Goal: Information Seeking & Learning: Learn about a topic

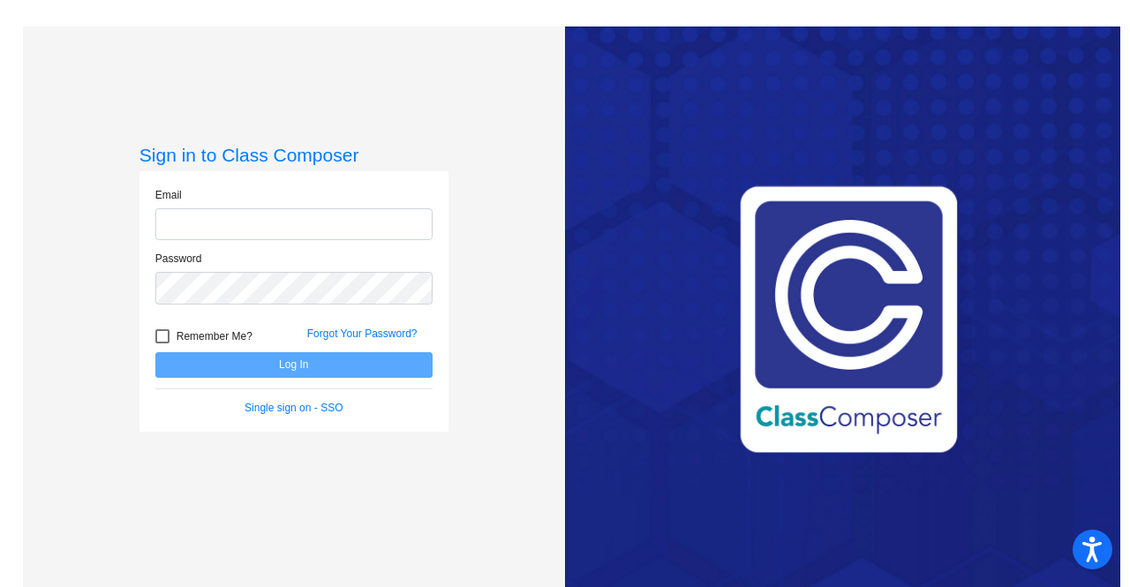
click at [210, 227] on input "email" at bounding box center [293, 224] width 277 height 33
type input "[EMAIL_ADDRESS][DOMAIN_NAME]"
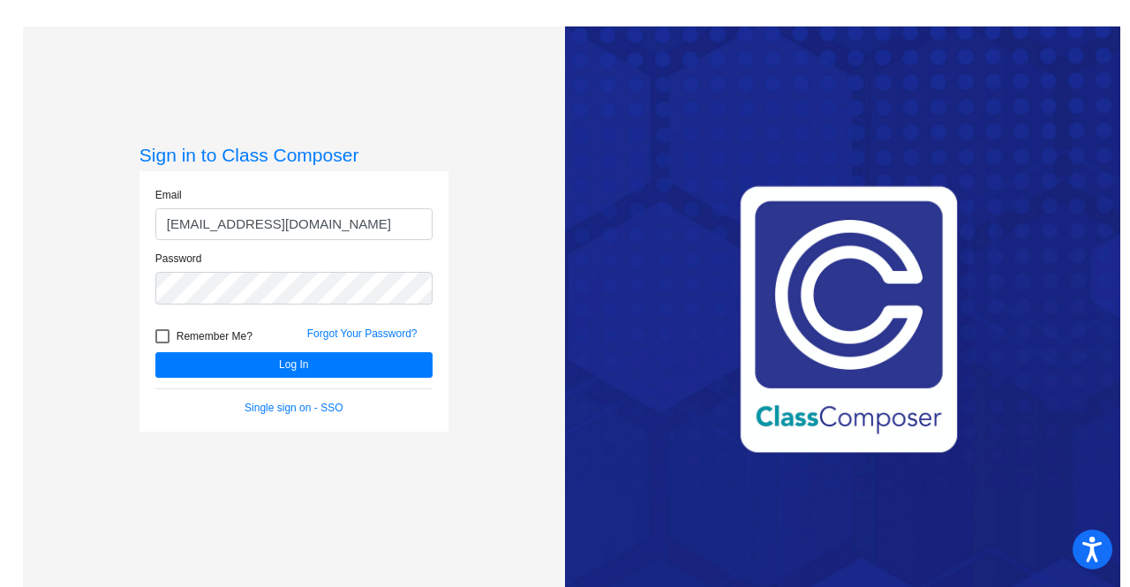
click at [282, 383] on form "Email [EMAIL_ADDRESS][DOMAIN_NAME] Password Remember Me? Forgot Your Password? …" at bounding box center [293, 301] width 277 height 229
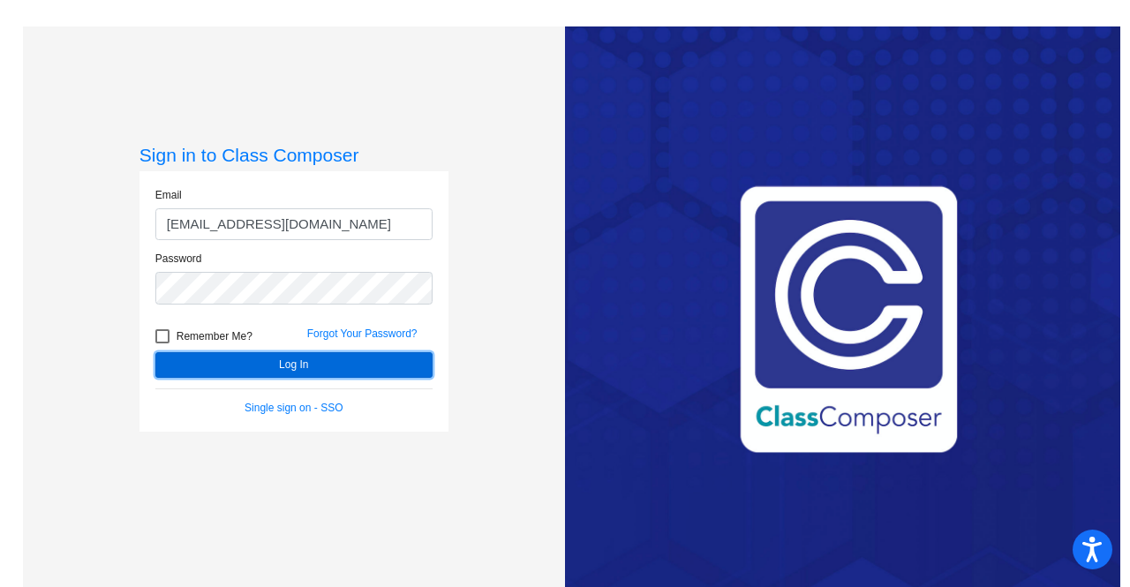
click at [260, 372] on button "Log In" at bounding box center [293, 365] width 277 height 26
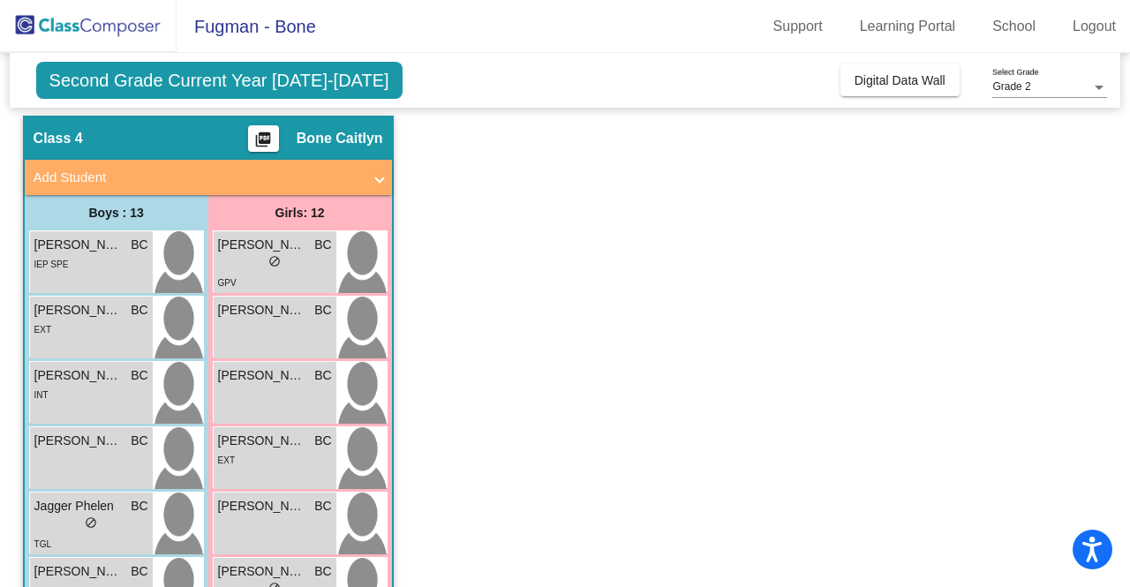
scroll to position [53, 0]
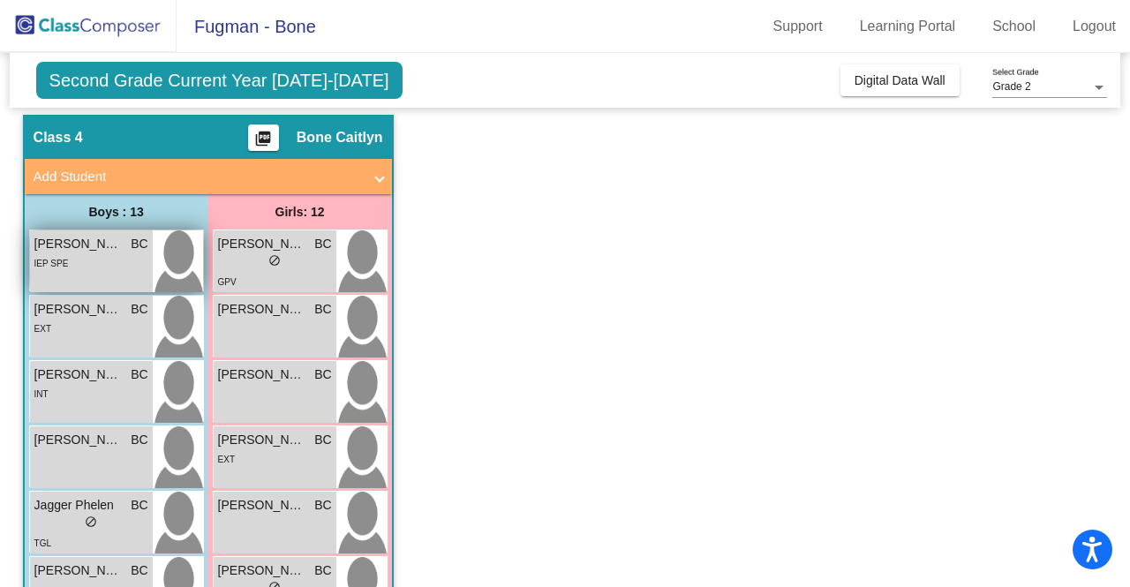
click at [134, 276] on div "[PERSON_NAME] BC lock do_not_disturb_alt IEP SPE" at bounding box center [91, 261] width 123 height 62
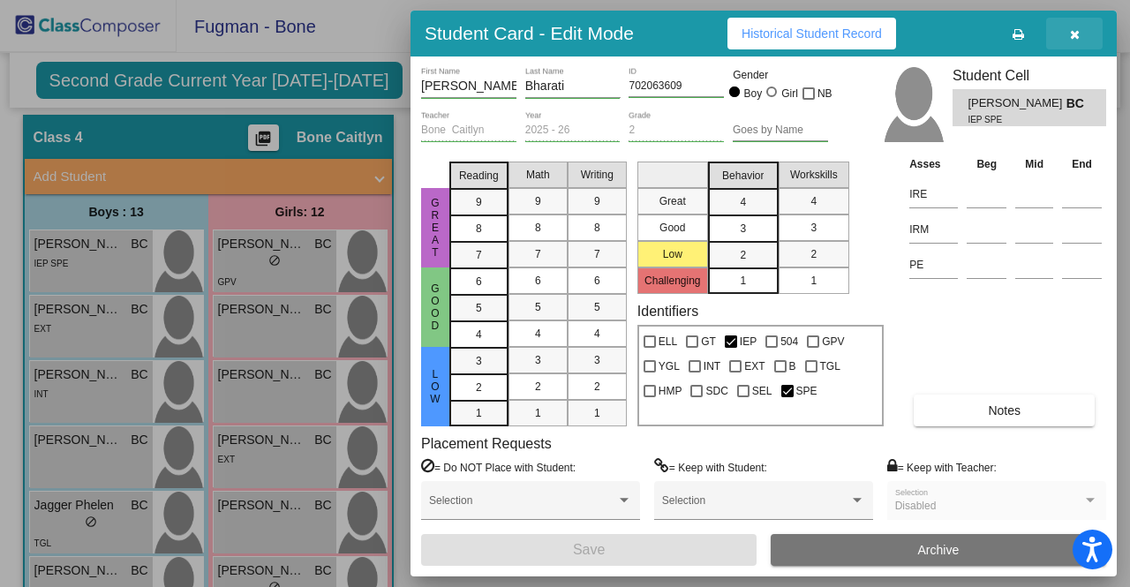
click at [1076, 38] on icon "button" at bounding box center [1075, 34] width 10 height 12
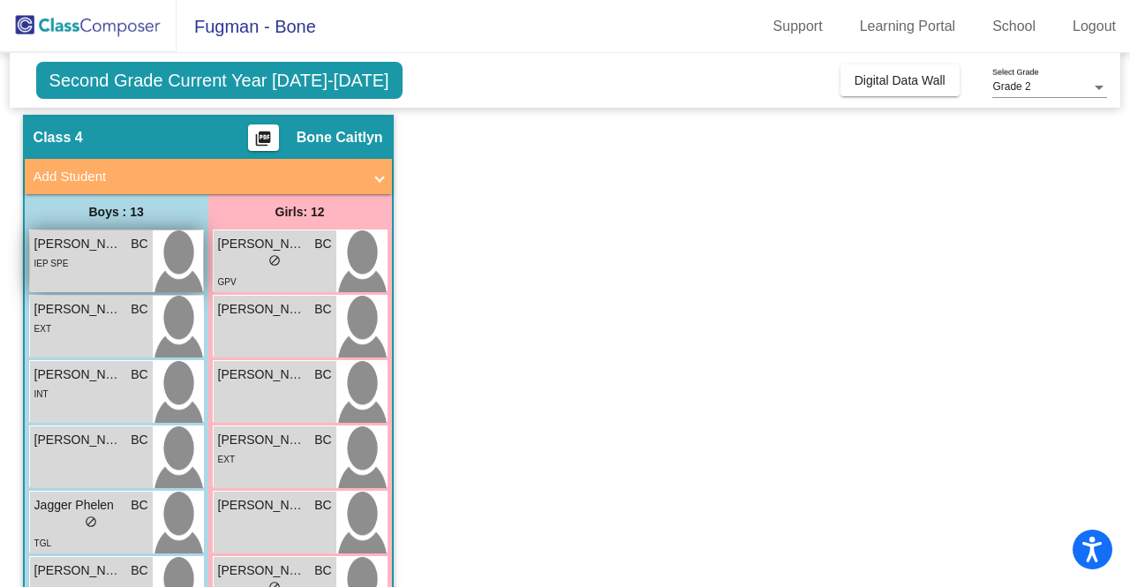
click at [90, 277] on div "[PERSON_NAME] BC lock do_not_disturb_alt IEP SPE" at bounding box center [91, 261] width 123 height 62
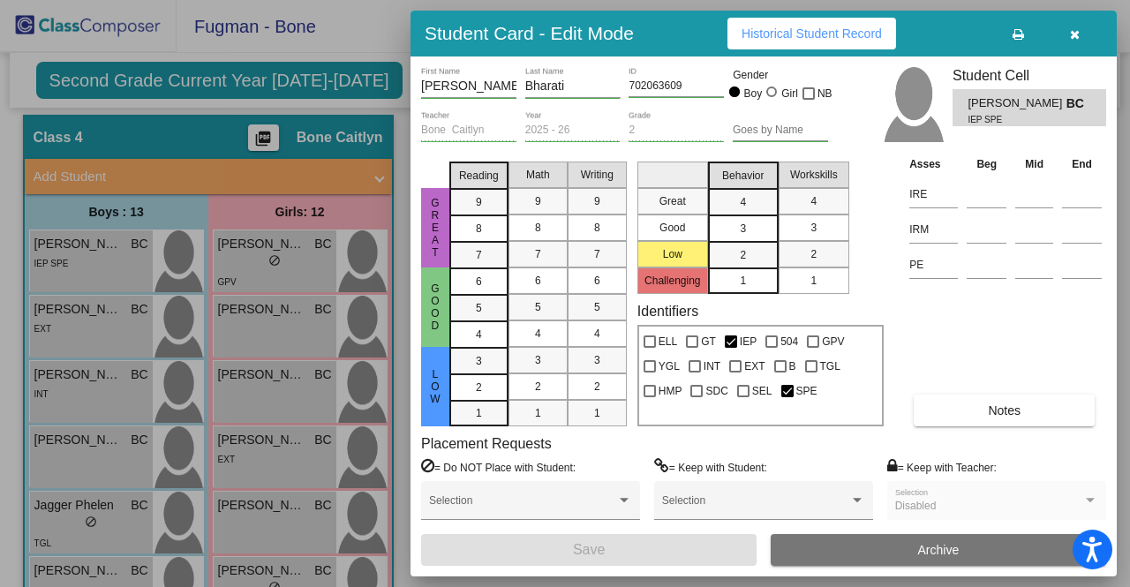
click at [1085, 31] on button "button" at bounding box center [1074, 34] width 56 height 32
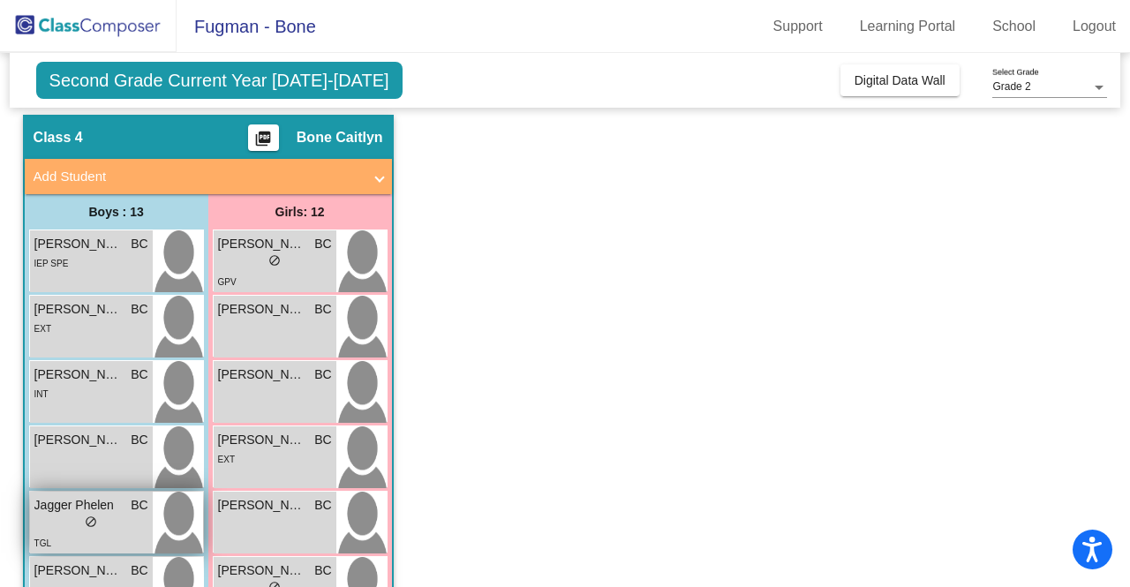
click at [79, 543] on div "TGL" at bounding box center [91, 542] width 114 height 19
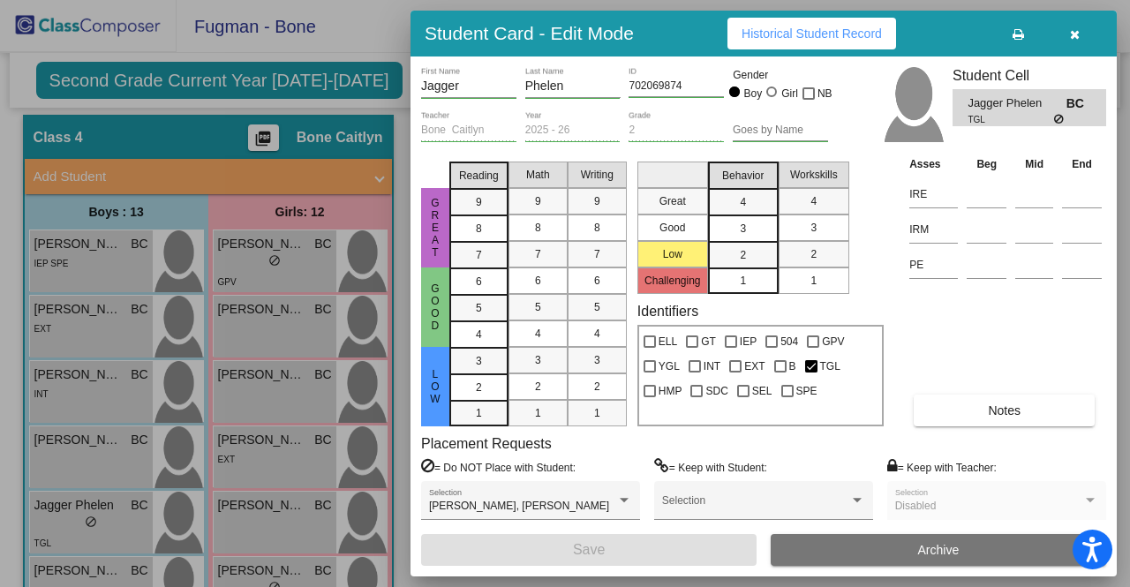
click at [380, 398] on div at bounding box center [565, 293] width 1130 height 587
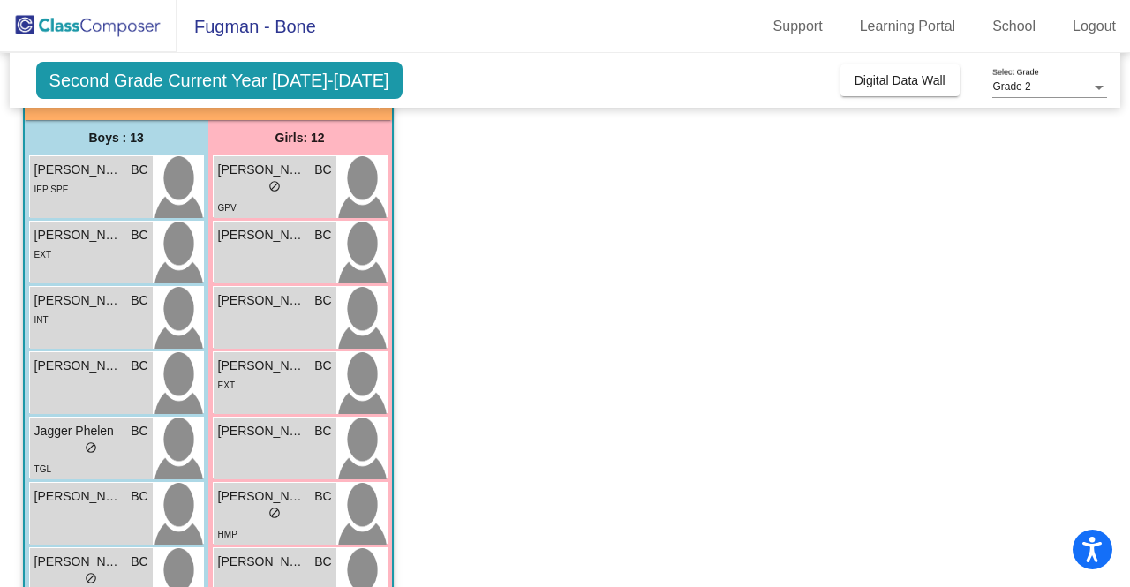
scroll to position [151, 0]
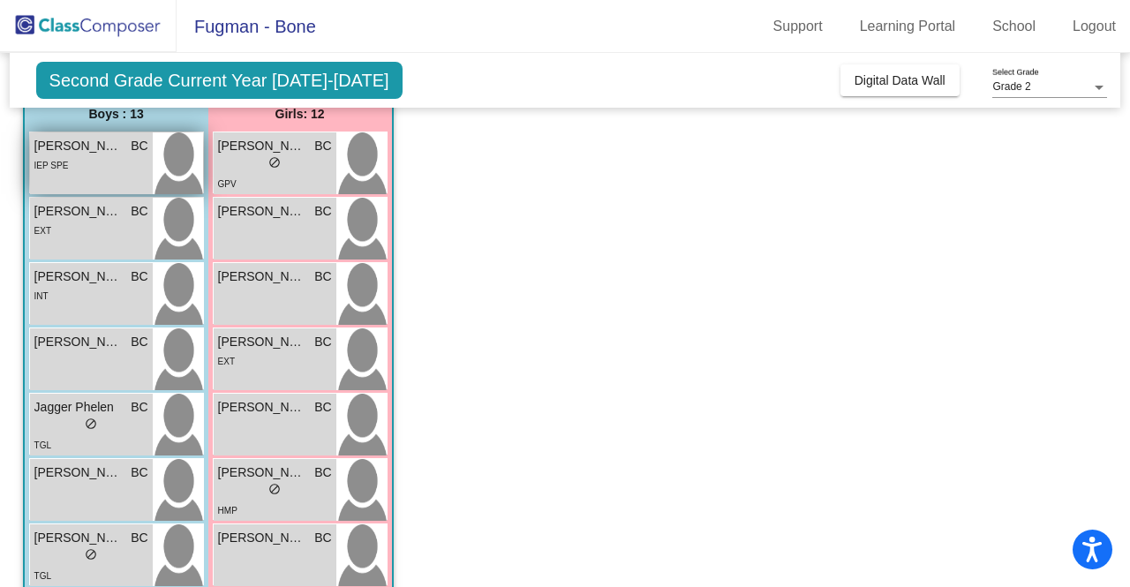
click at [95, 183] on div "[PERSON_NAME] BC lock do_not_disturb_alt IEP SPE" at bounding box center [91, 163] width 123 height 62
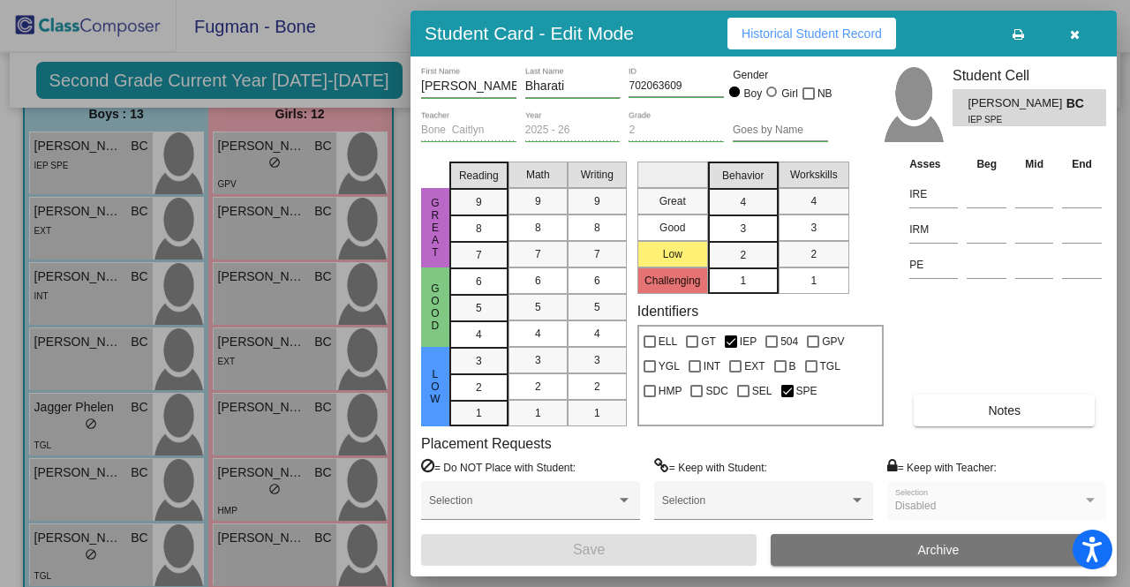
click at [273, 284] on div at bounding box center [565, 293] width 1130 height 587
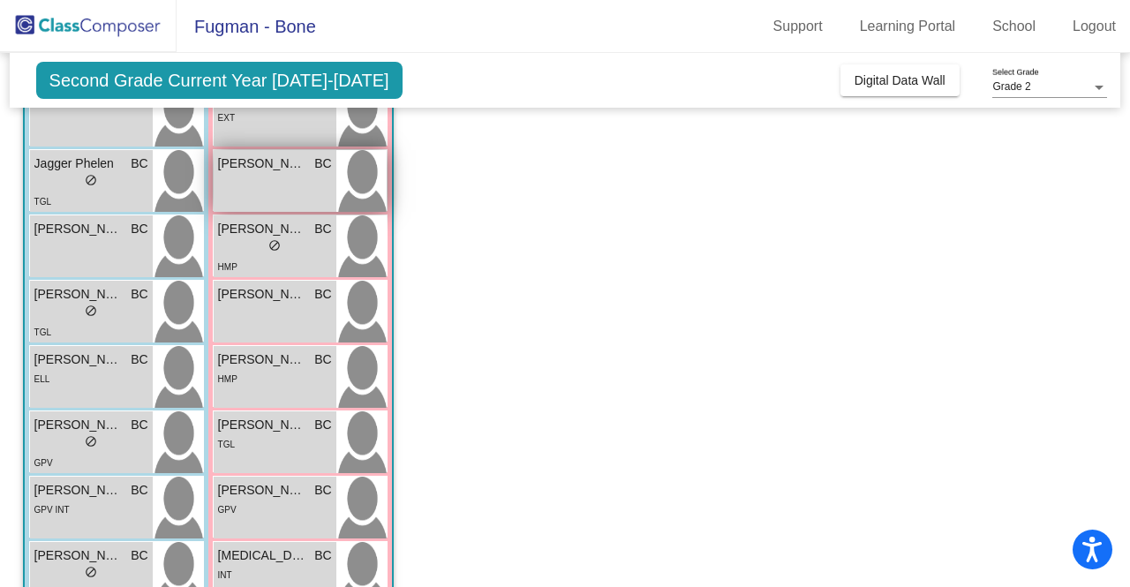
scroll to position [410, 0]
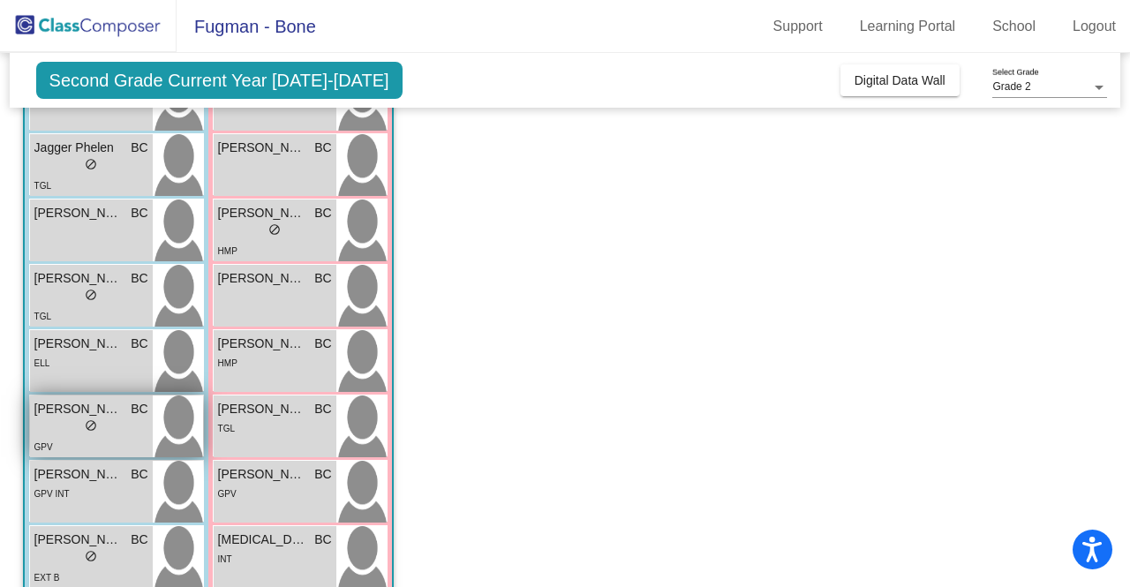
click at [131, 418] on div "lock do_not_disturb_alt" at bounding box center [91, 427] width 114 height 19
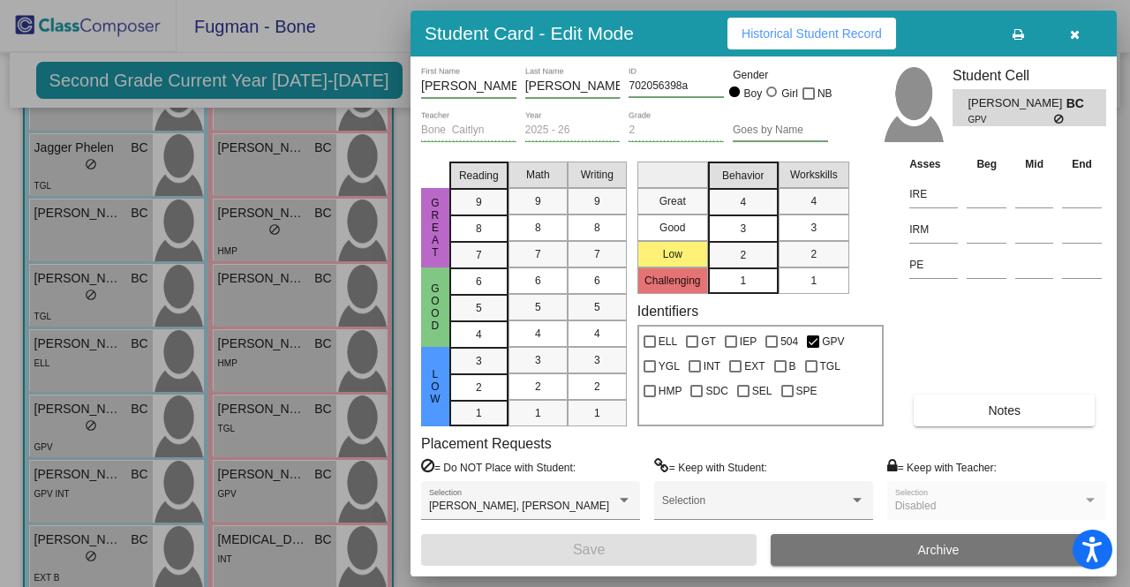
click at [288, 371] on div at bounding box center [565, 293] width 1130 height 587
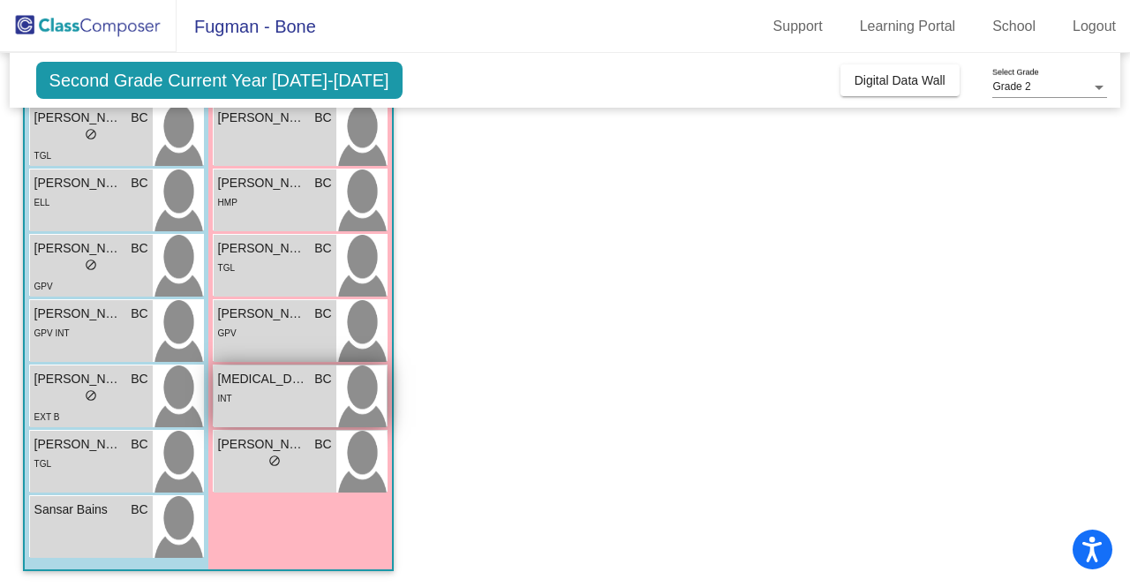
scroll to position [572, 0]
click at [282, 398] on div "INT" at bounding box center [275, 397] width 114 height 19
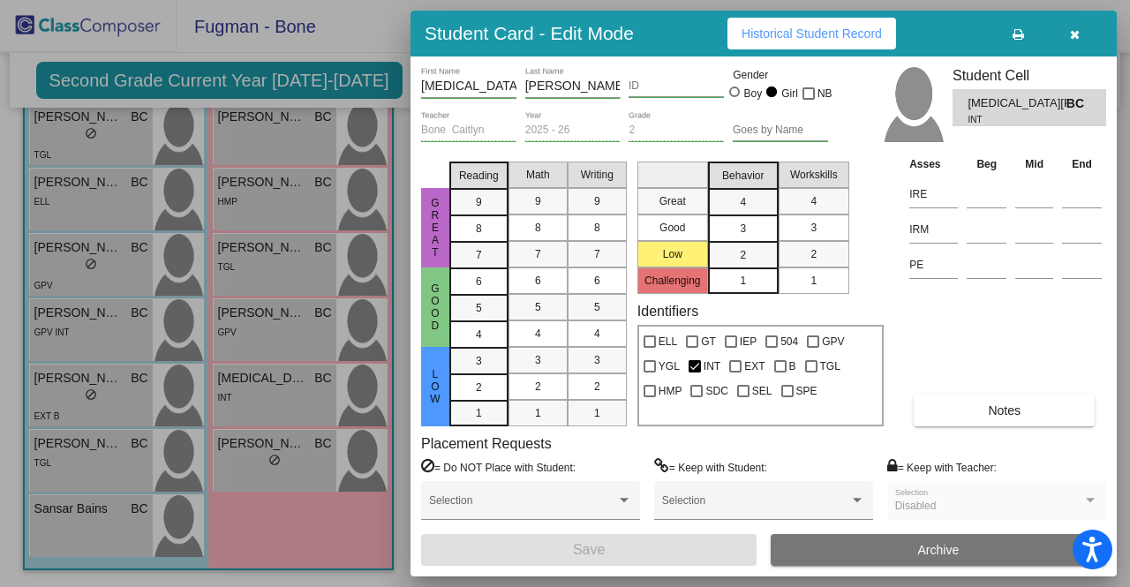
click at [1036, 395] on button "Notes" at bounding box center [1004, 411] width 181 height 32
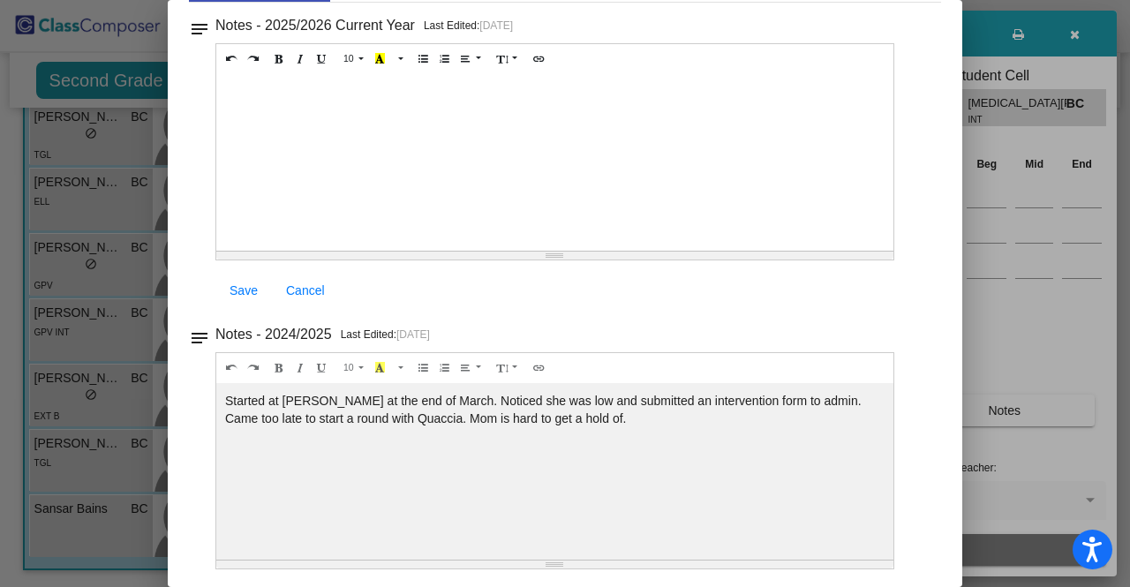
scroll to position [0, 0]
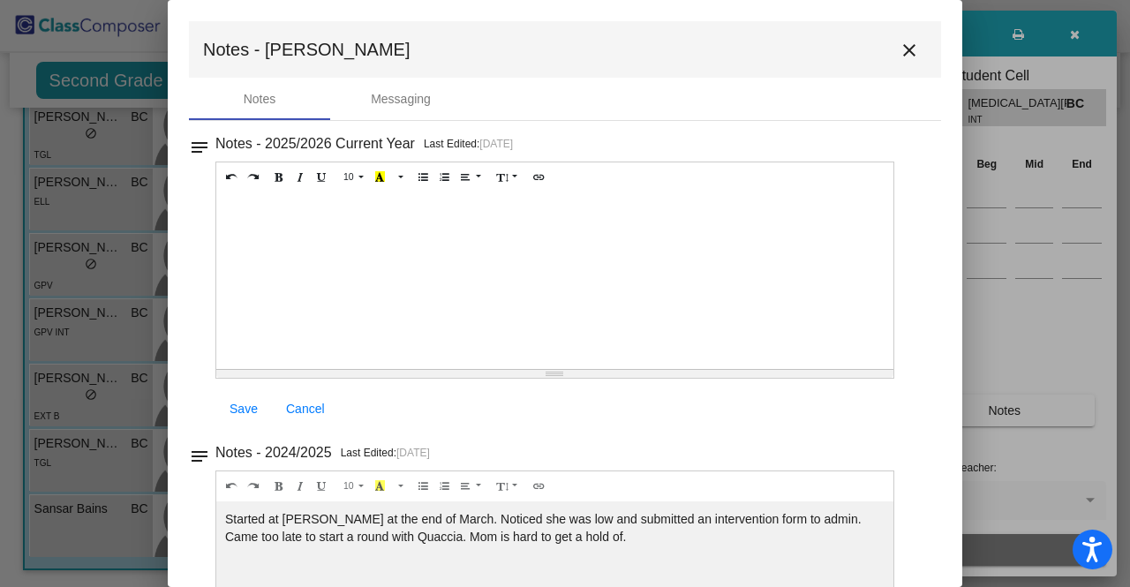
click at [905, 68] on mat-toolbar "Notes - [MEDICAL_DATA] close" at bounding box center [565, 49] width 752 height 56
click at [902, 58] on mat-icon "close" at bounding box center [909, 50] width 21 height 21
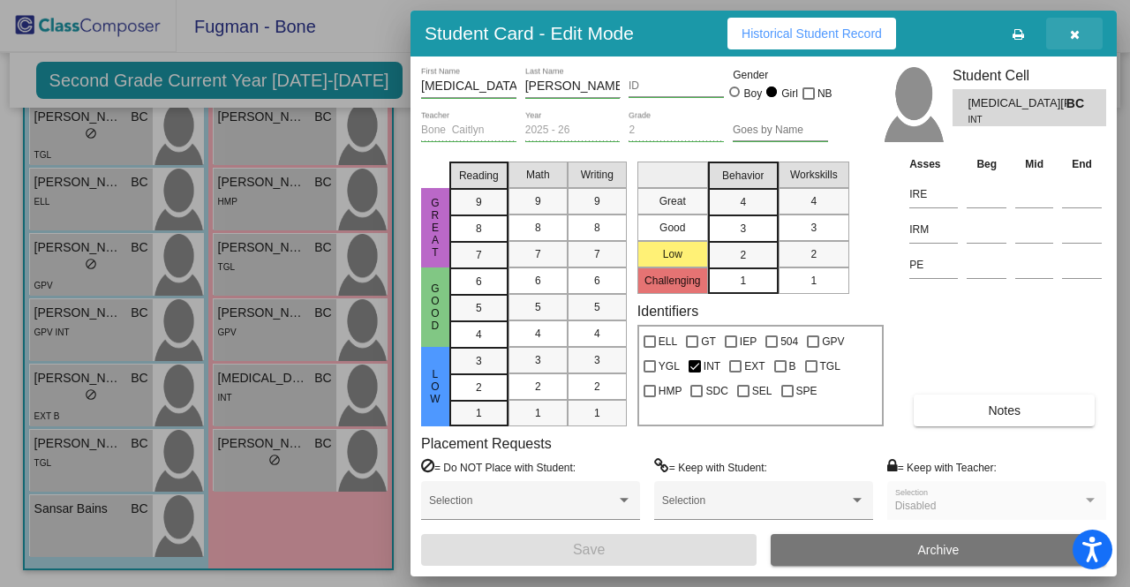
click at [1078, 29] on icon "button" at bounding box center [1075, 34] width 10 height 12
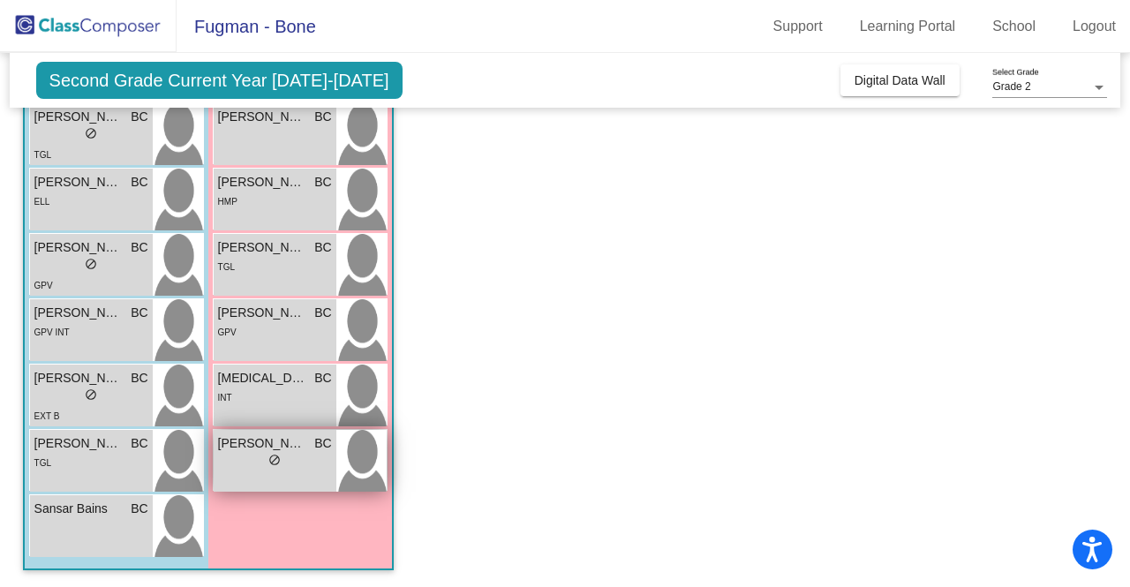
click at [288, 488] on div "[PERSON_NAME] BC lock do_not_disturb_alt" at bounding box center [275, 461] width 123 height 62
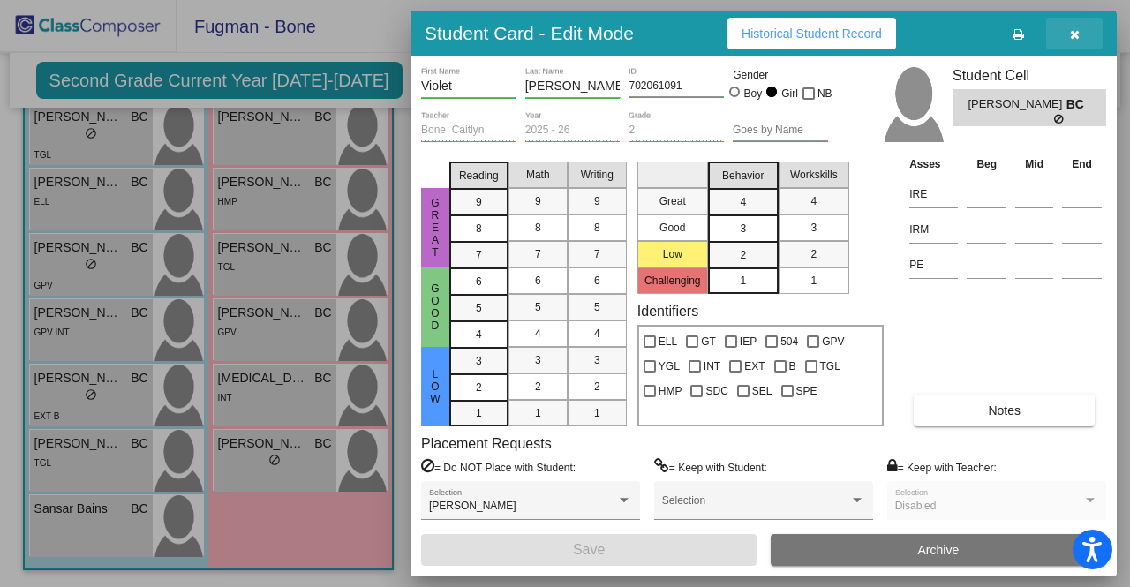
click at [1075, 33] on icon "button" at bounding box center [1075, 34] width 10 height 12
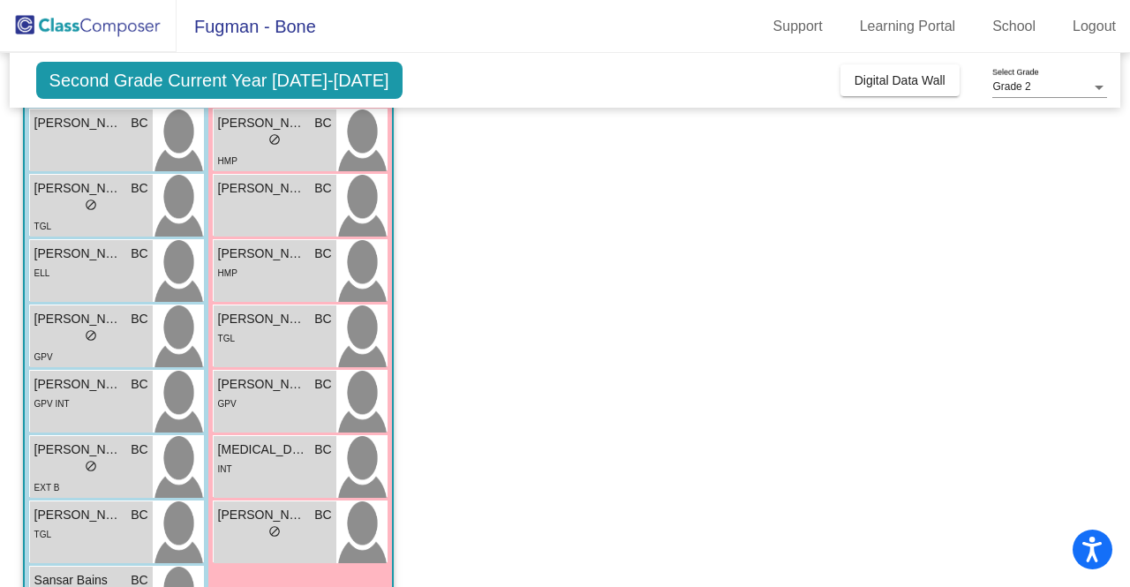
scroll to position [500, 0]
click at [53, 482] on div "EXT B" at bounding box center [47, 487] width 26 height 19
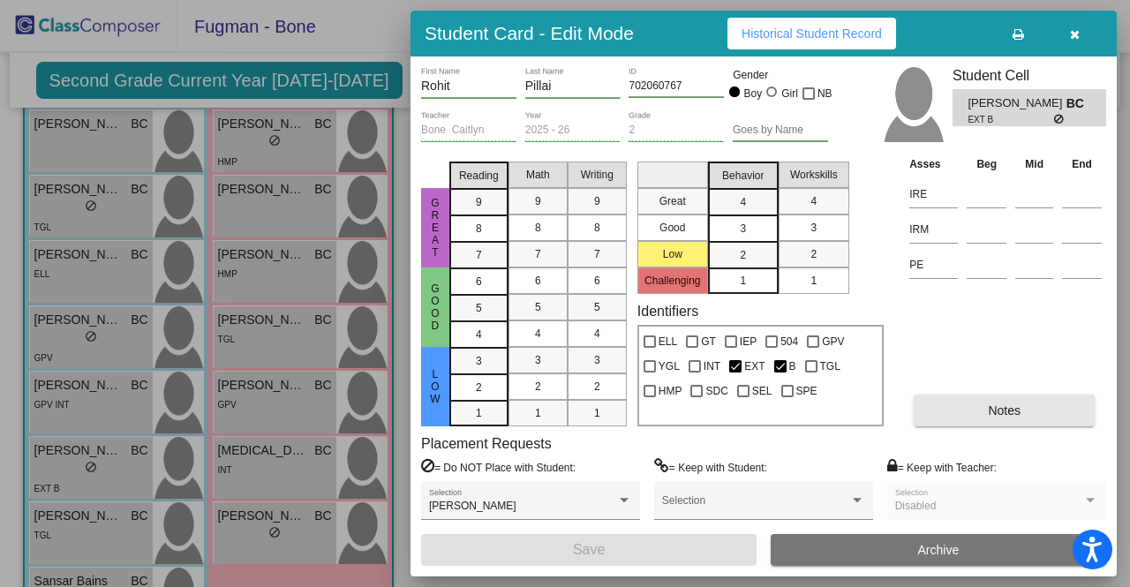
click at [1020, 410] on span "Notes" at bounding box center [1004, 410] width 33 height 14
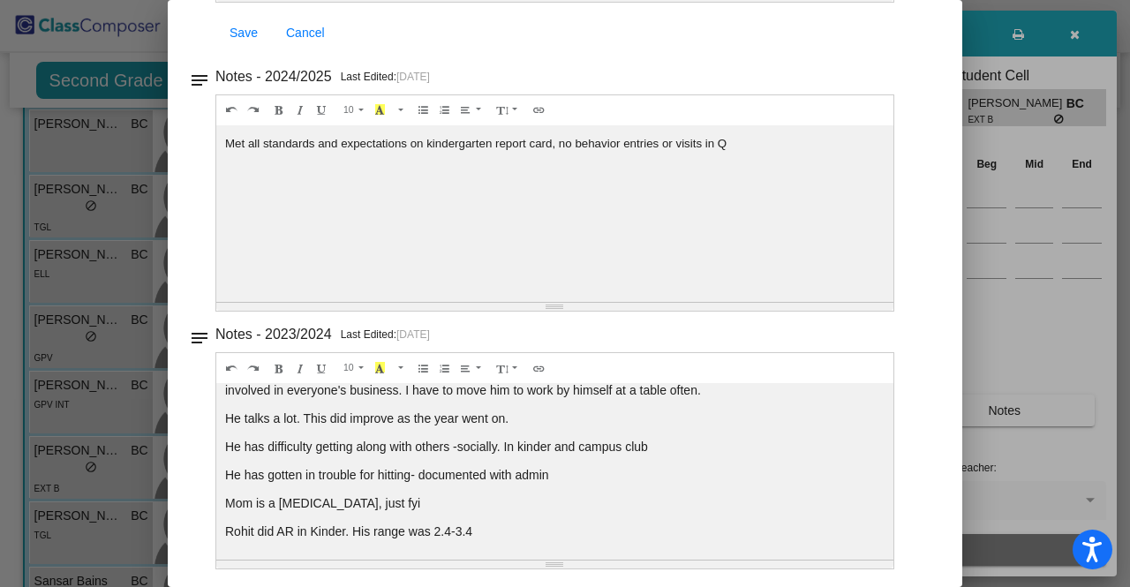
scroll to position [0, 0]
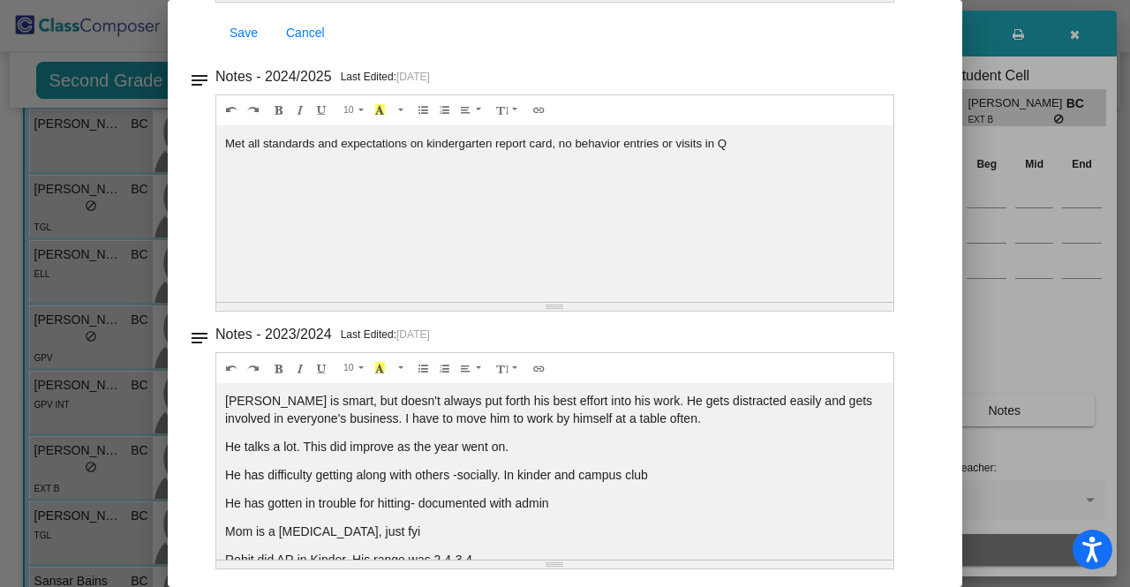
drag, startPoint x: 436, startPoint y: 330, endPoint x: 397, endPoint y: 331, distance: 38.9
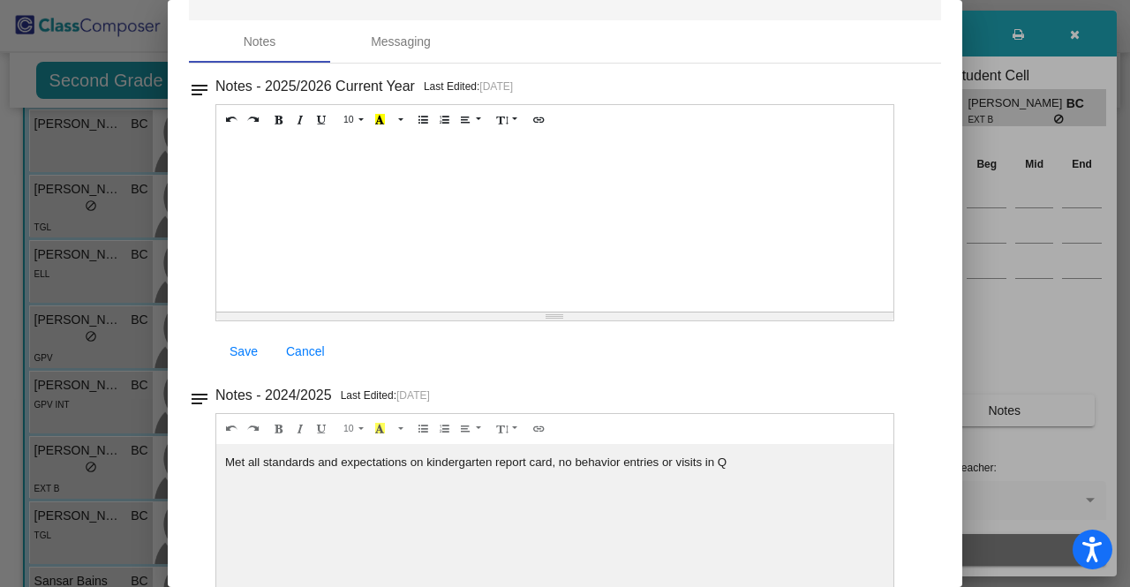
scroll to position [56, 0]
click at [380, 51] on div "Messaging" at bounding box center [401, 43] width 60 height 19
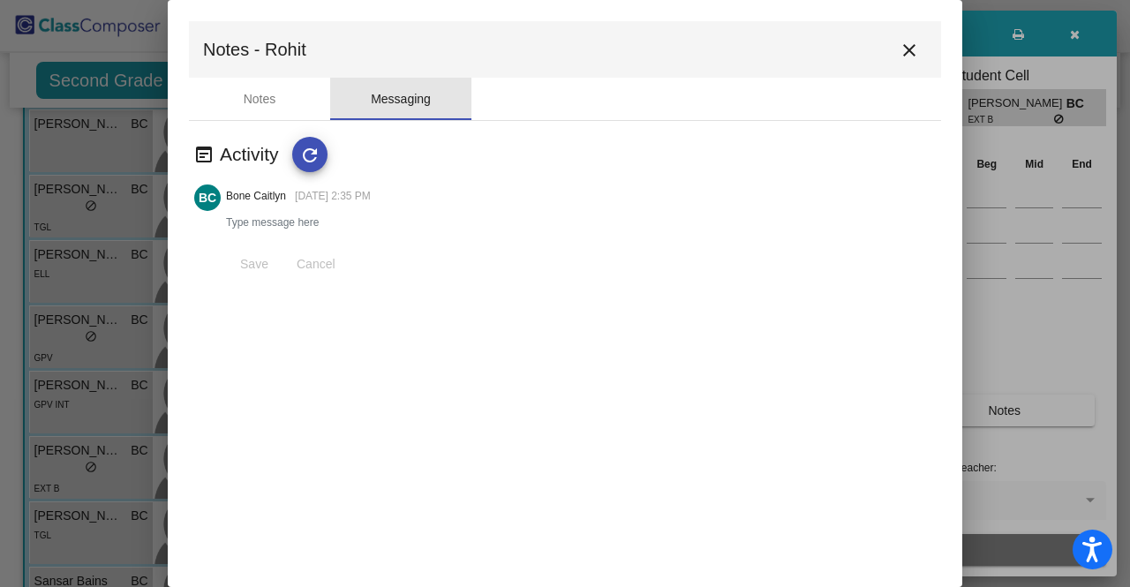
scroll to position [0, 0]
click at [256, 57] on span "Notes - Rohit" at bounding box center [254, 49] width 103 height 28
click at [248, 97] on div "Notes" at bounding box center [260, 99] width 33 height 19
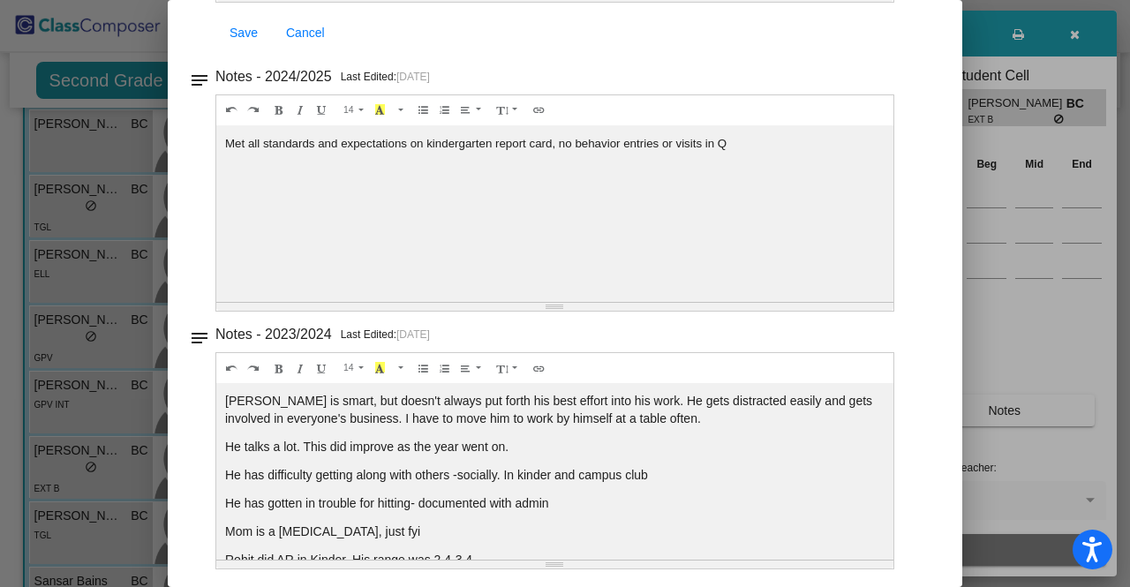
scroll to position [28, 0]
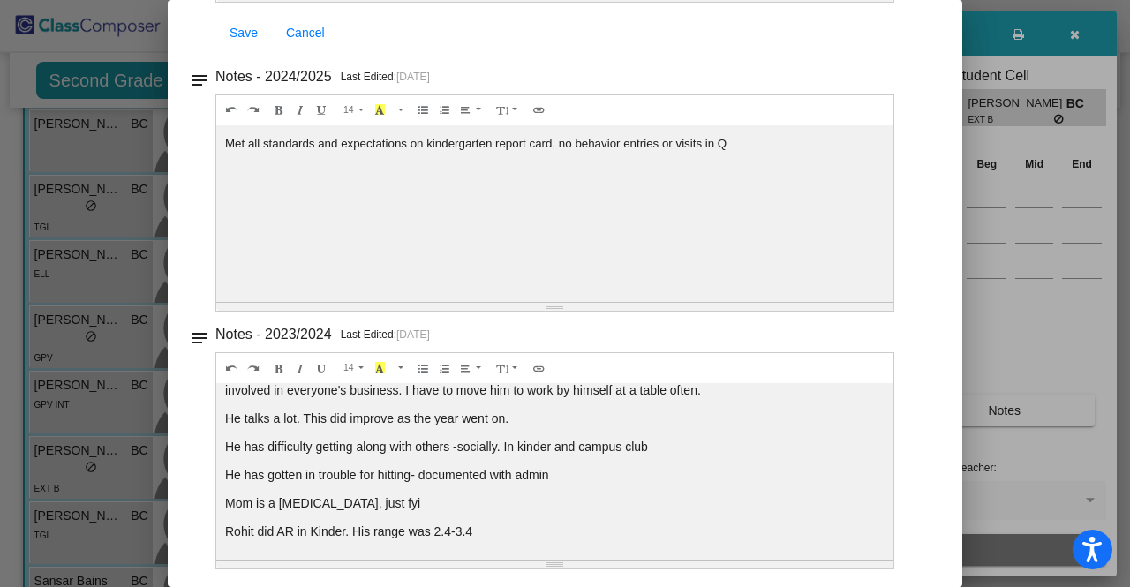
click at [499, 531] on p "Rohit did AR in Kinder. His range was 2.4-3.4" at bounding box center [554, 532] width 659 height 18
drag, startPoint x: 488, startPoint y: 521, endPoint x: 215, endPoint y: 532, distance: 273.0
click at [79, 380] on div at bounding box center [565, 293] width 1130 height 587
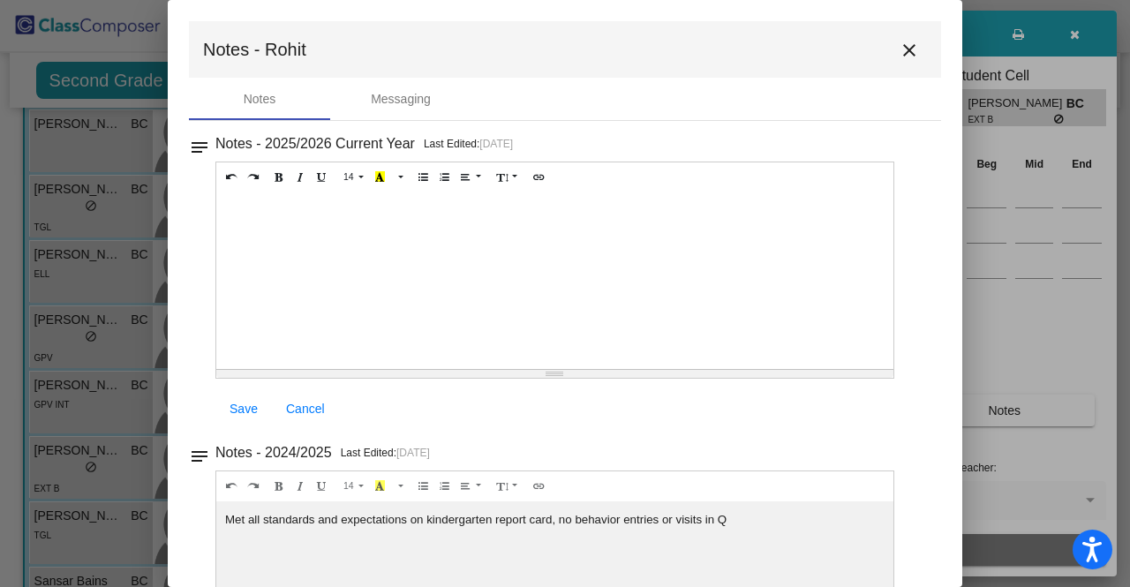
click at [79, 380] on div at bounding box center [565, 293] width 1130 height 587
click at [909, 49] on mat-icon "close" at bounding box center [909, 50] width 21 height 21
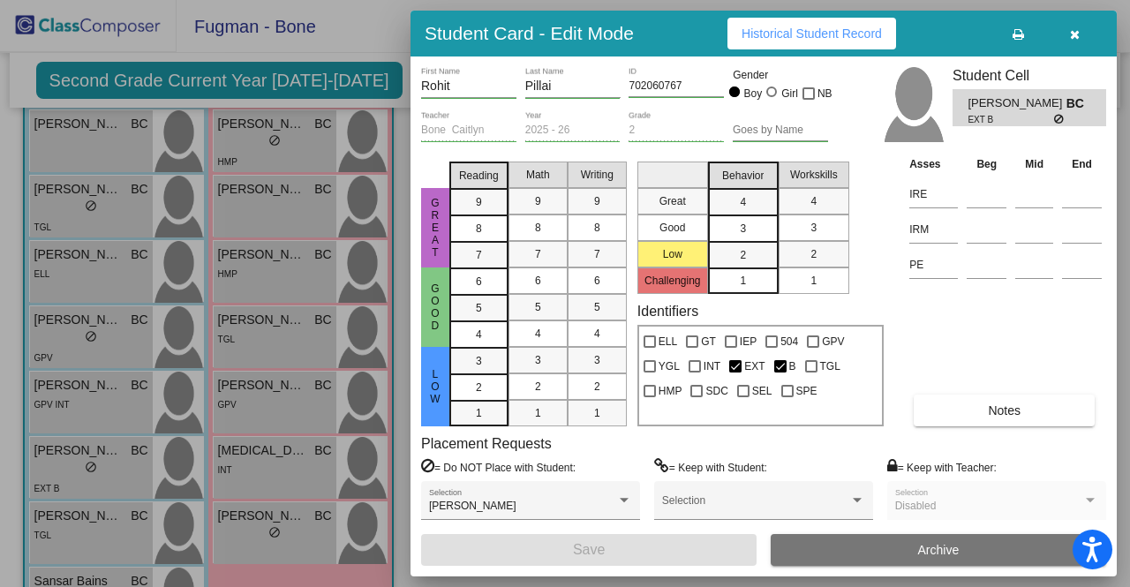
click at [290, 347] on div at bounding box center [565, 293] width 1130 height 587
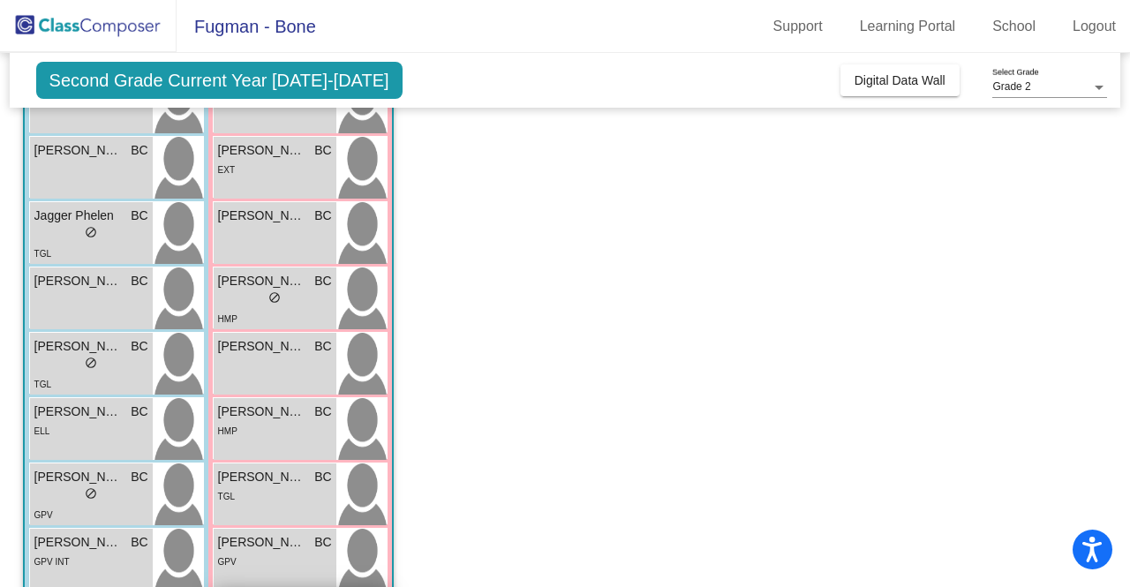
scroll to position [342, 0]
click at [281, 432] on div "HMP" at bounding box center [275, 431] width 114 height 19
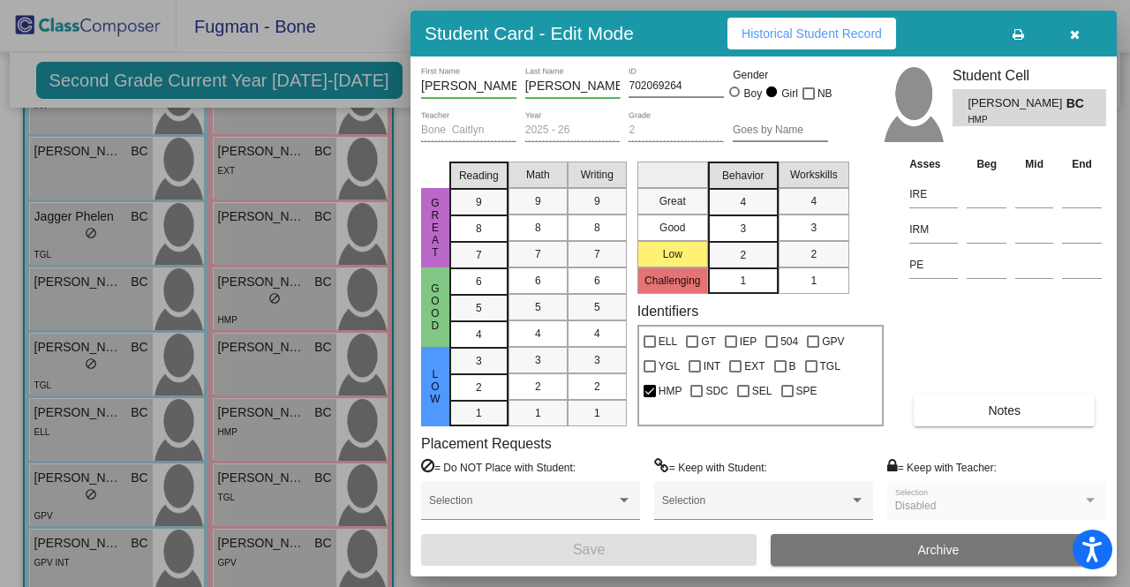
click at [1012, 415] on span "Notes" at bounding box center [1004, 410] width 33 height 14
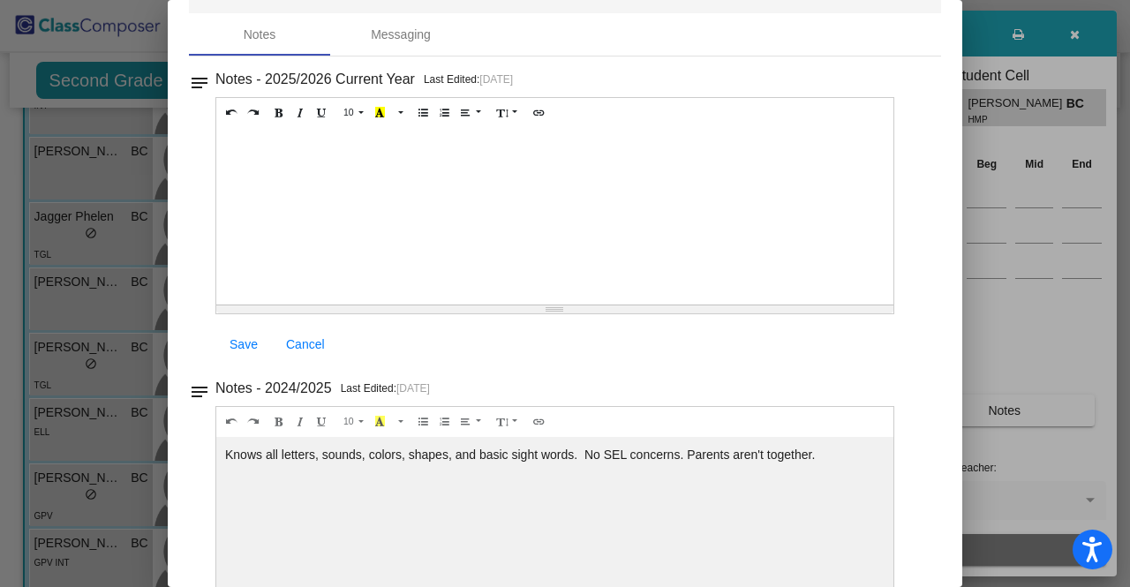
scroll to position [118, 0]
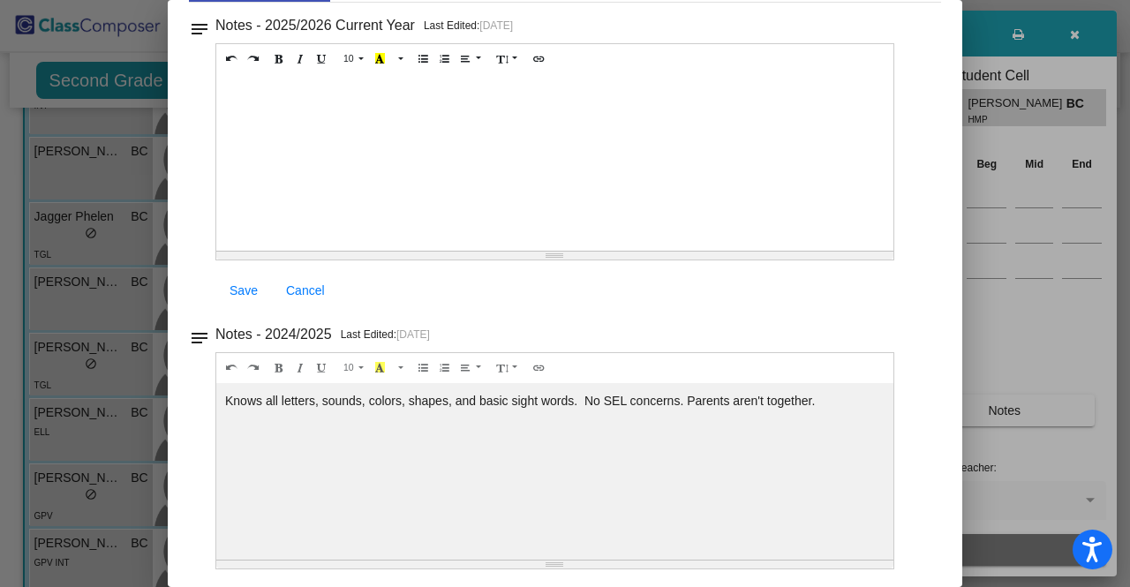
click at [102, 395] on div at bounding box center [565, 293] width 1130 height 587
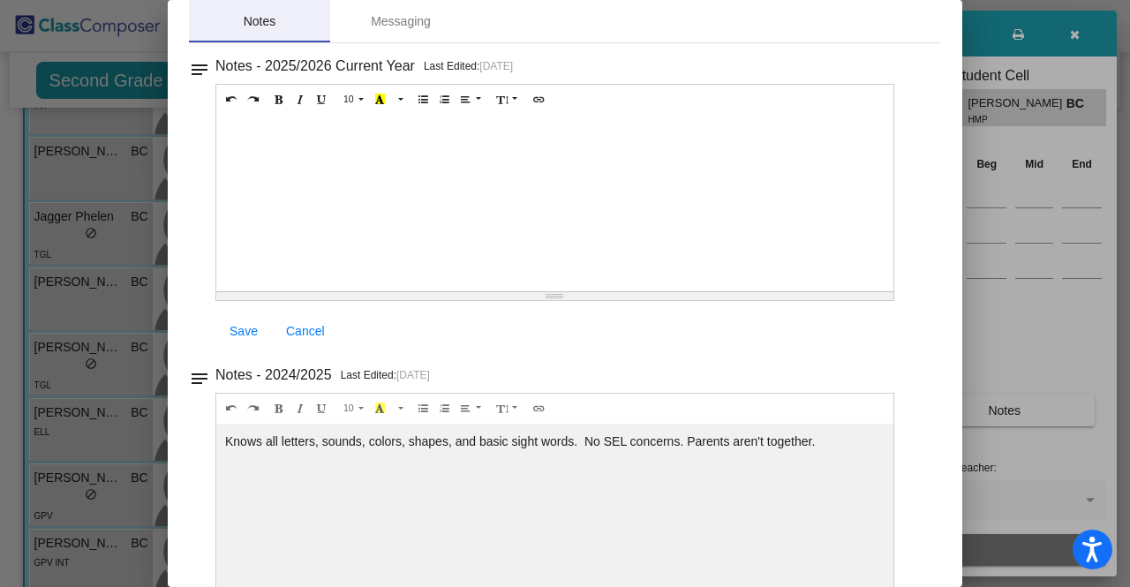
scroll to position [0, 0]
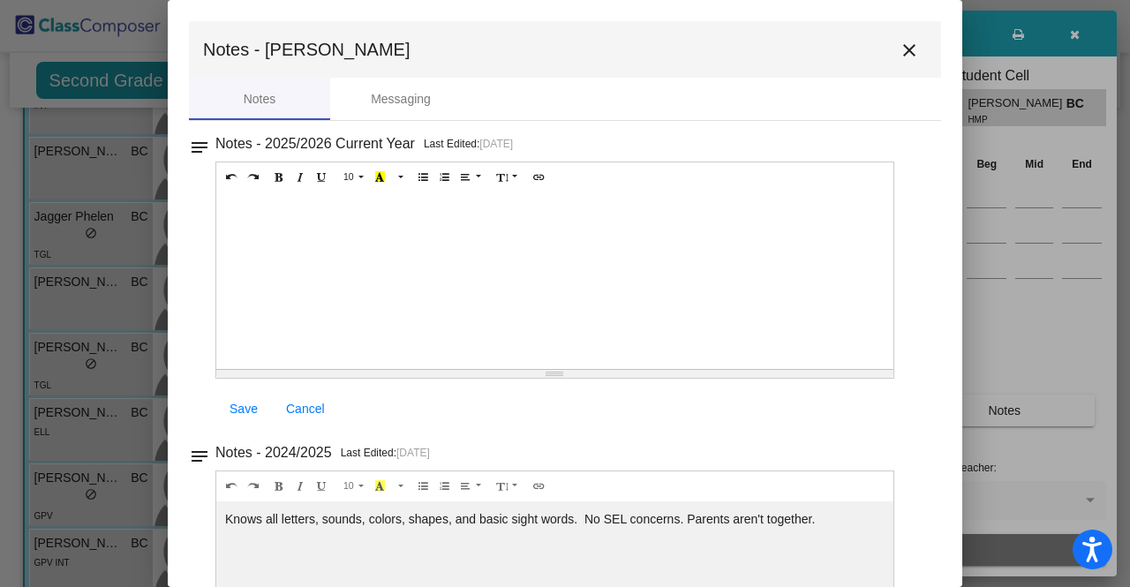
click at [900, 43] on mat-icon "close" at bounding box center [909, 50] width 21 height 21
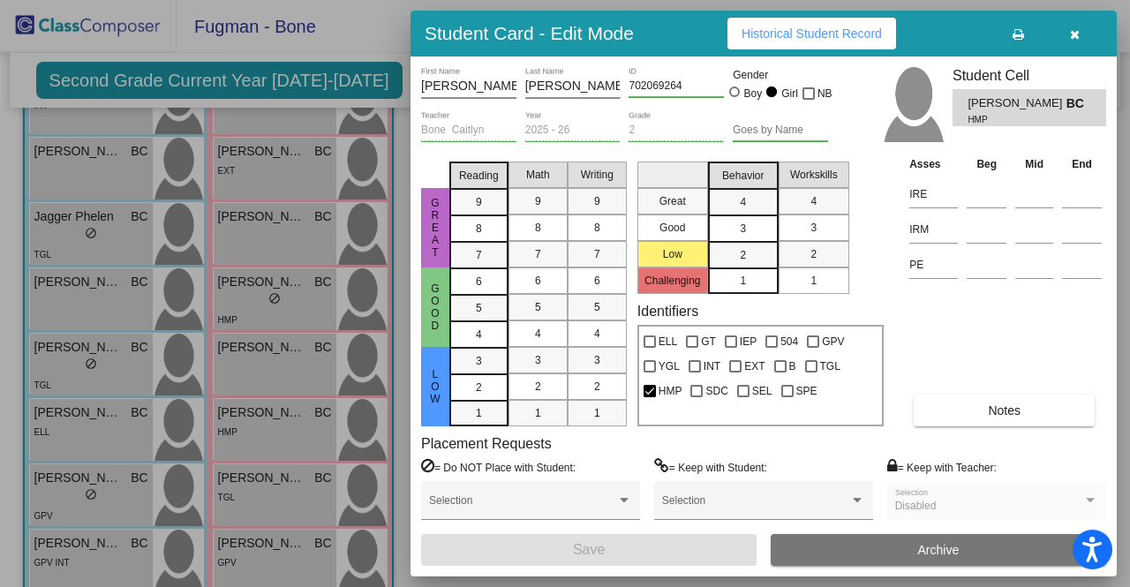
click at [206, 183] on div at bounding box center [565, 293] width 1130 height 587
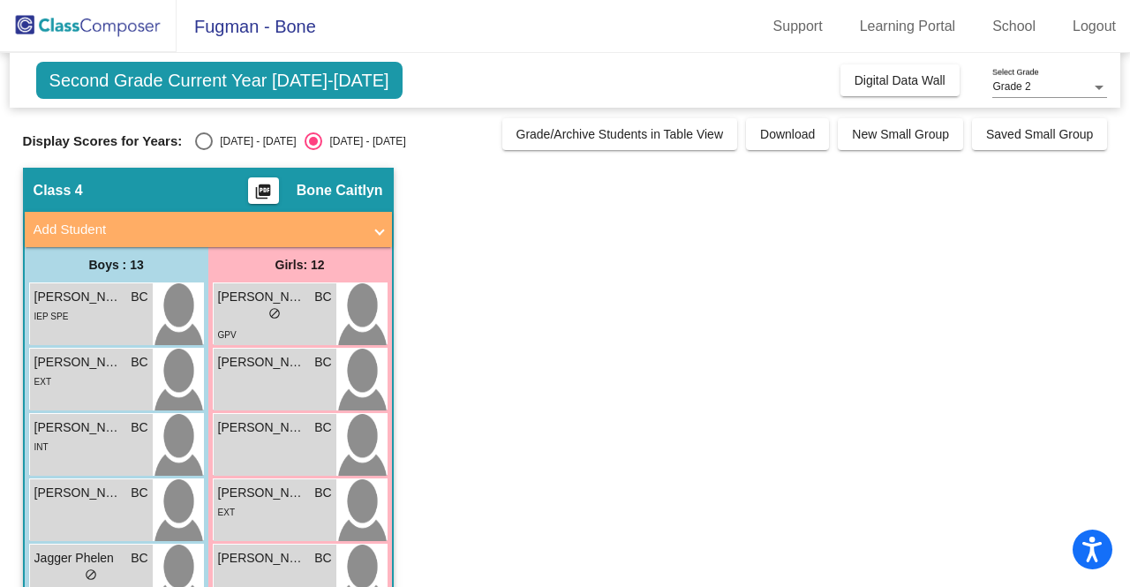
click at [234, 144] on div "[DATE] - [DATE]" at bounding box center [254, 141] width 83 height 16
click at [204, 150] on input "[DATE] - [DATE]" at bounding box center [203, 150] width 1 height 1
radio input "true"
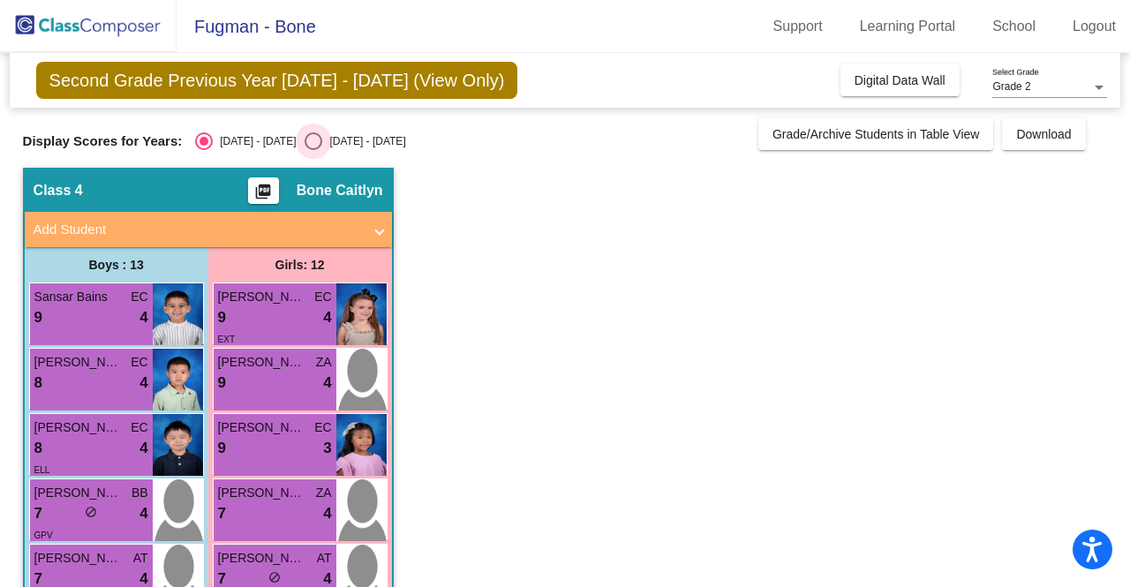
click at [322, 143] on div "[DATE] - [DATE]" at bounding box center [363, 141] width 83 height 16
click at [312, 150] on input "[DATE] - [DATE]" at bounding box center [312, 150] width 1 height 1
radio input "true"
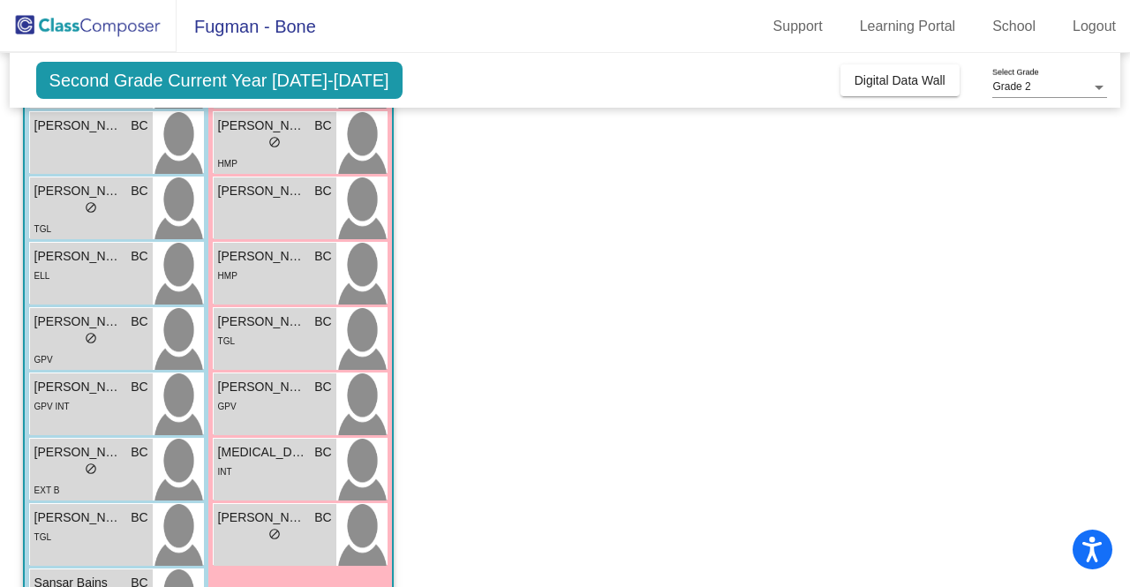
scroll to position [572, 0]
